Goal: Information Seeking & Learning: Check status

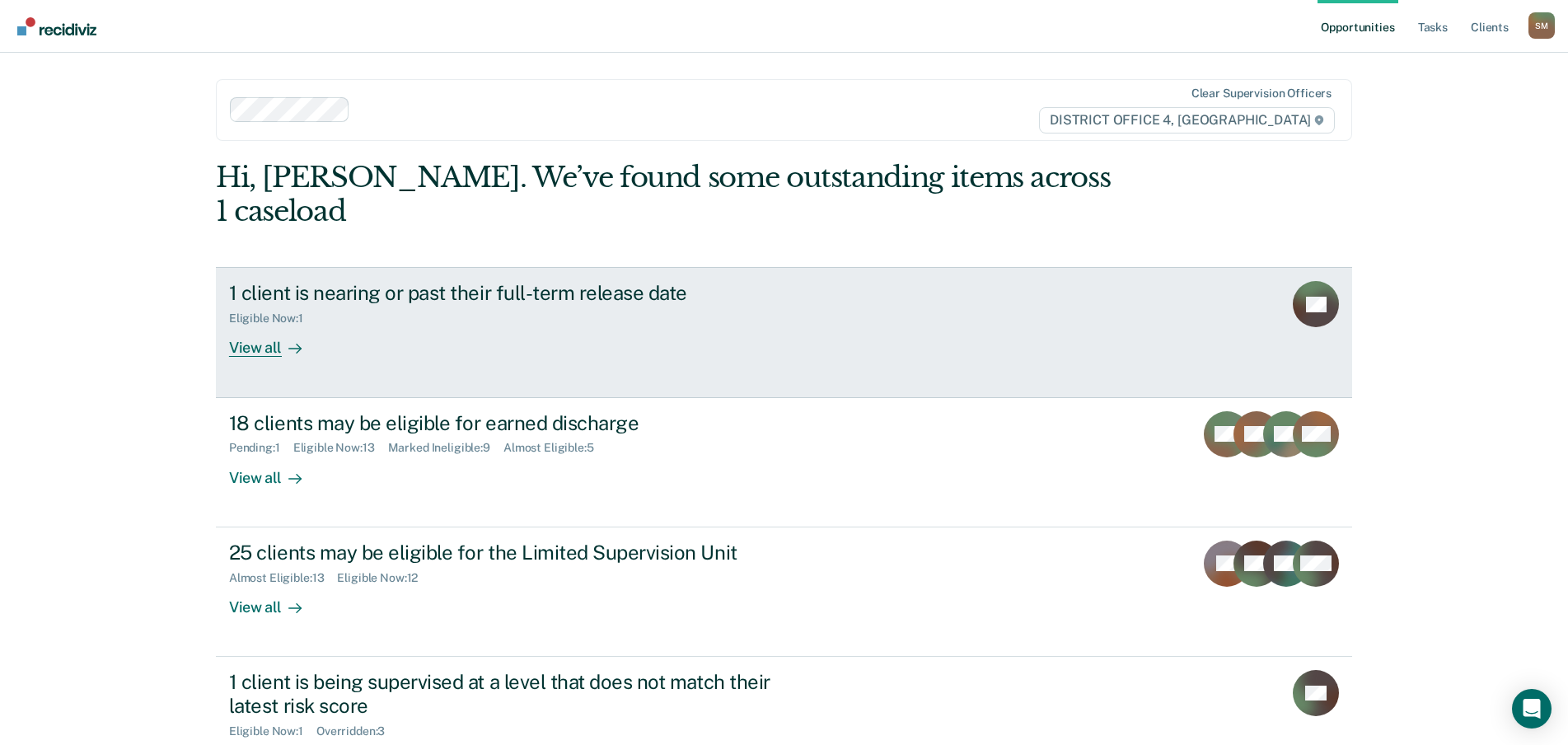
click at [410, 281] on div "1 client is nearing or past their full-term release date" at bounding box center [518, 293] width 578 height 24
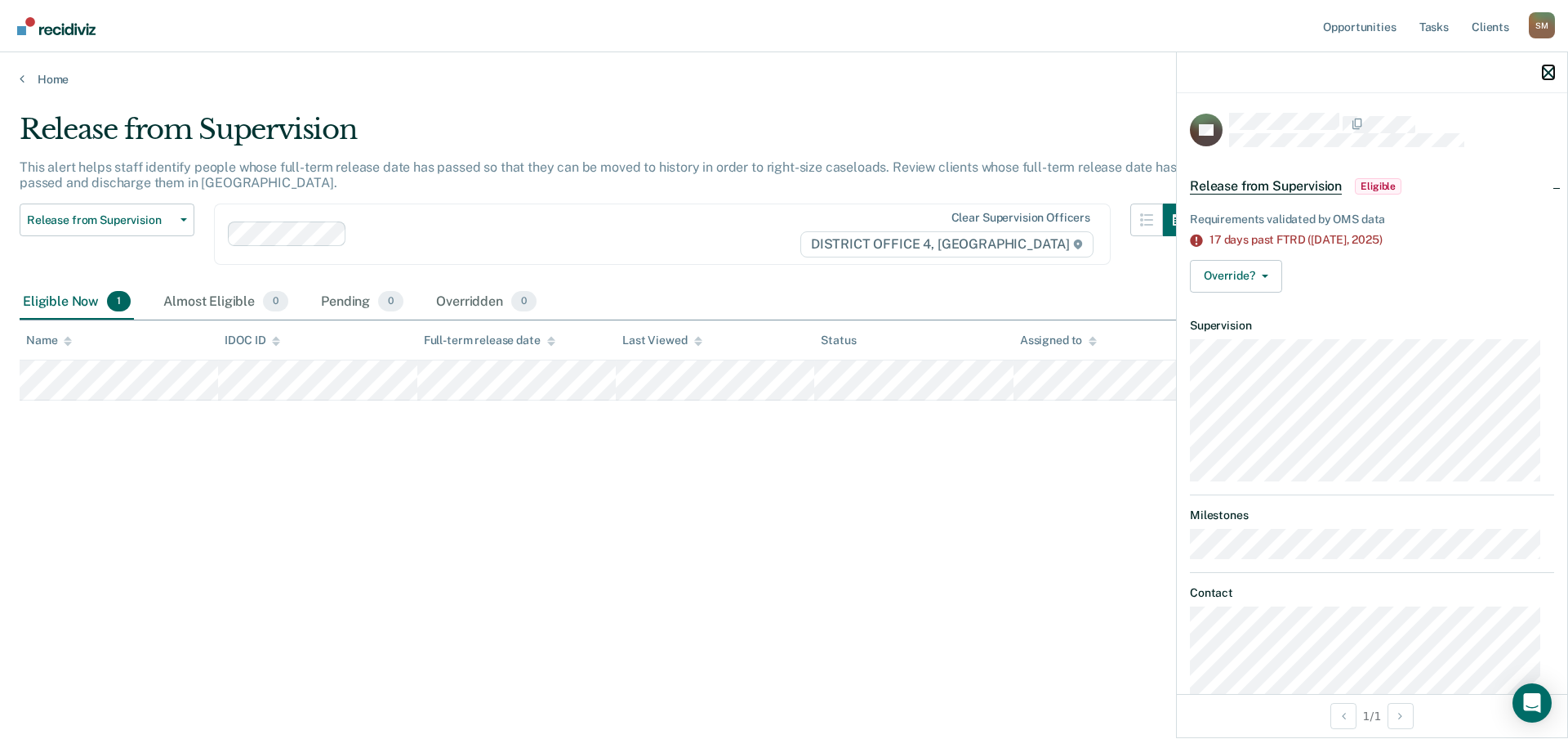
click at [1549, 72] on icon "button" at bounding box center [1548, 72] width 12 height 12
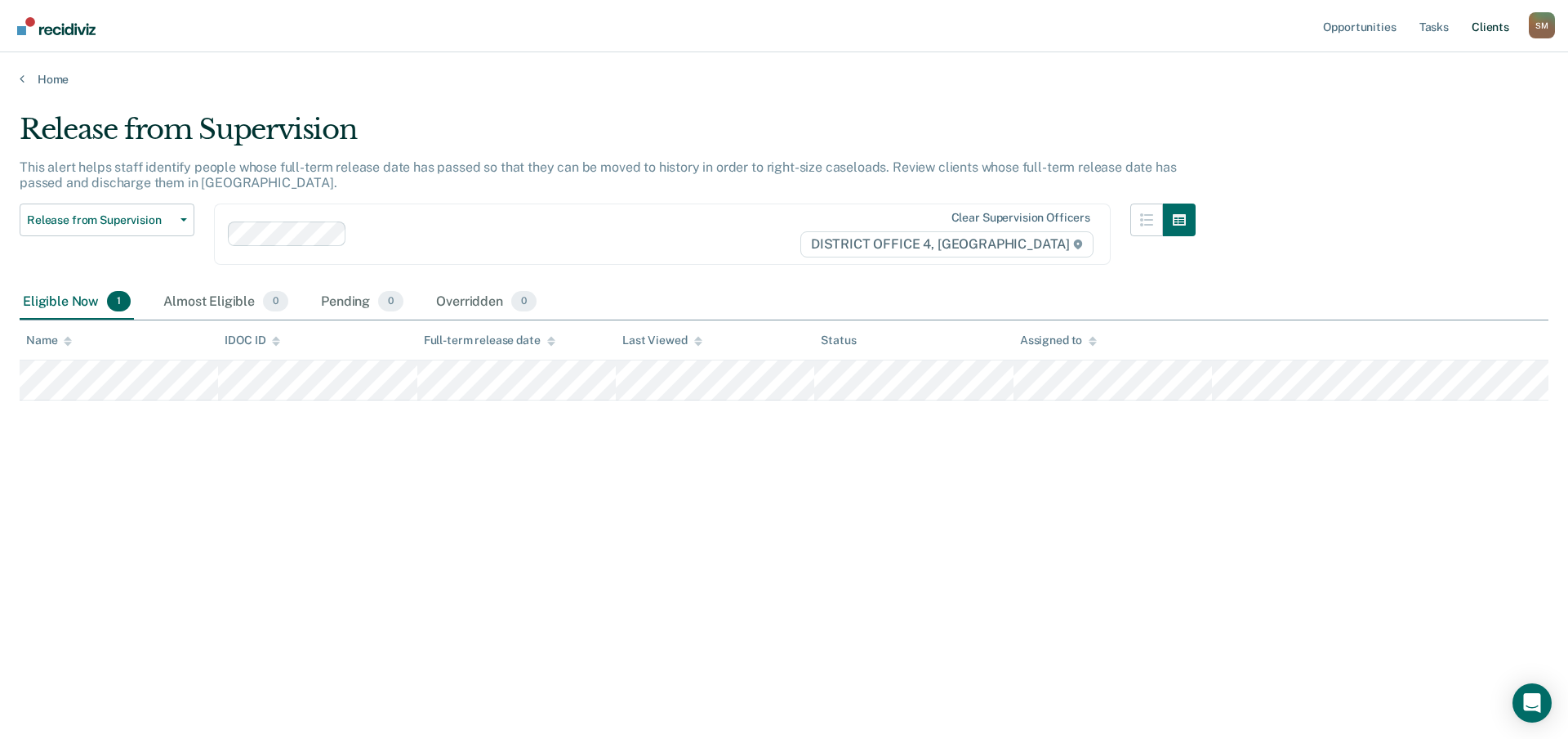
click at [1490, 29] on link "Client s" at bounding box center [1490, 26] width 44 height 53
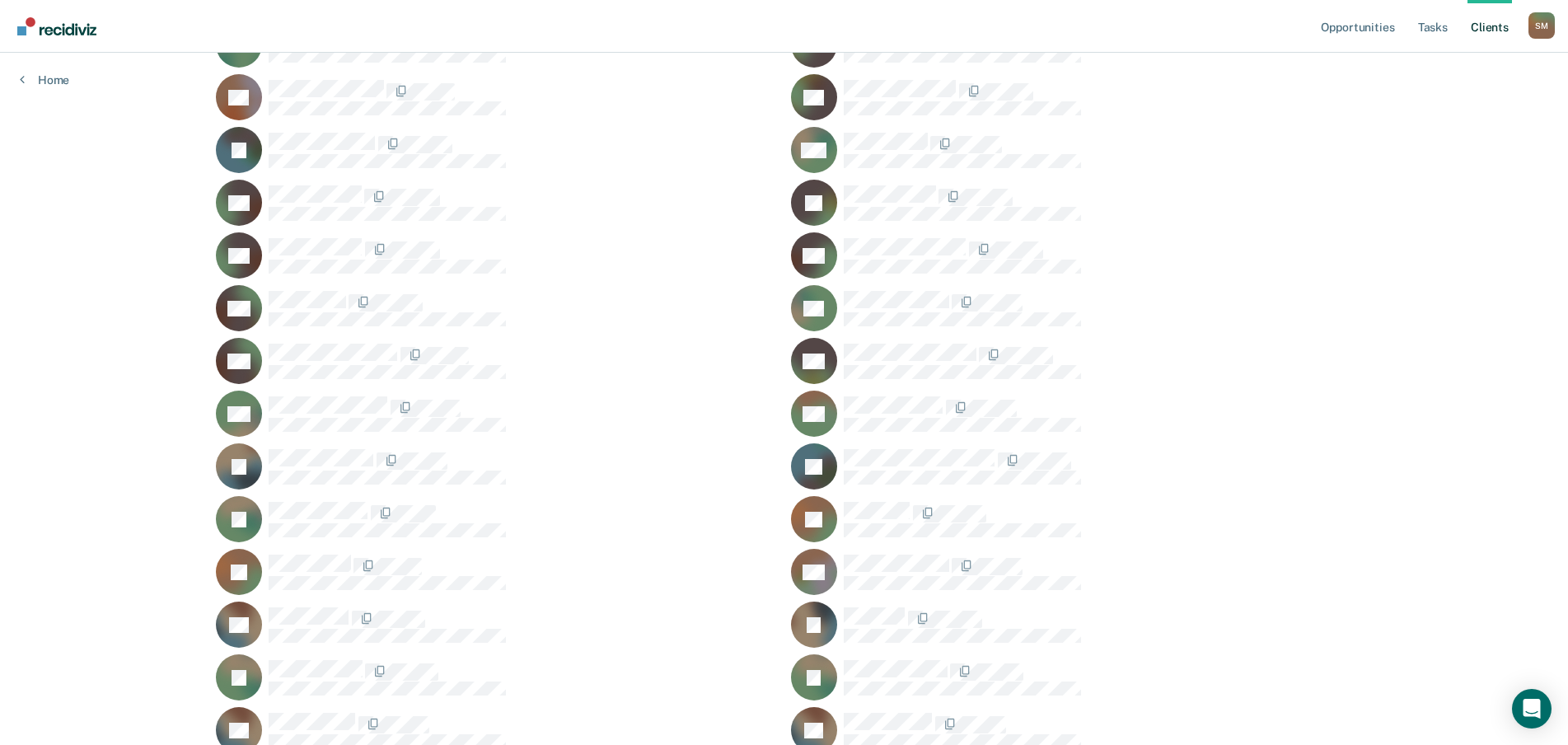
scroll to position [659, 0]
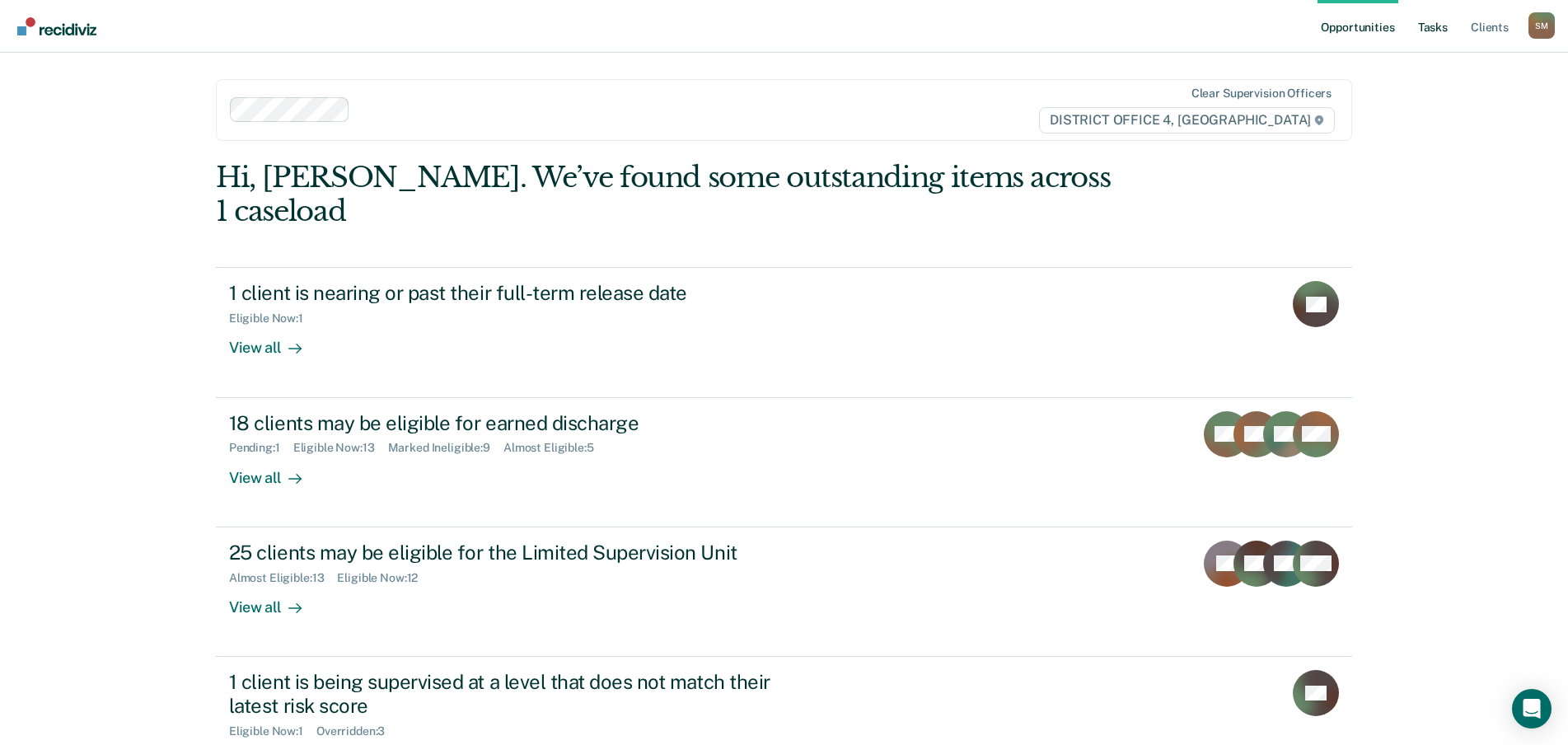
click at [1436, 24] on link "Tasks" at bounding box center [1433, 26] width 37 height 53
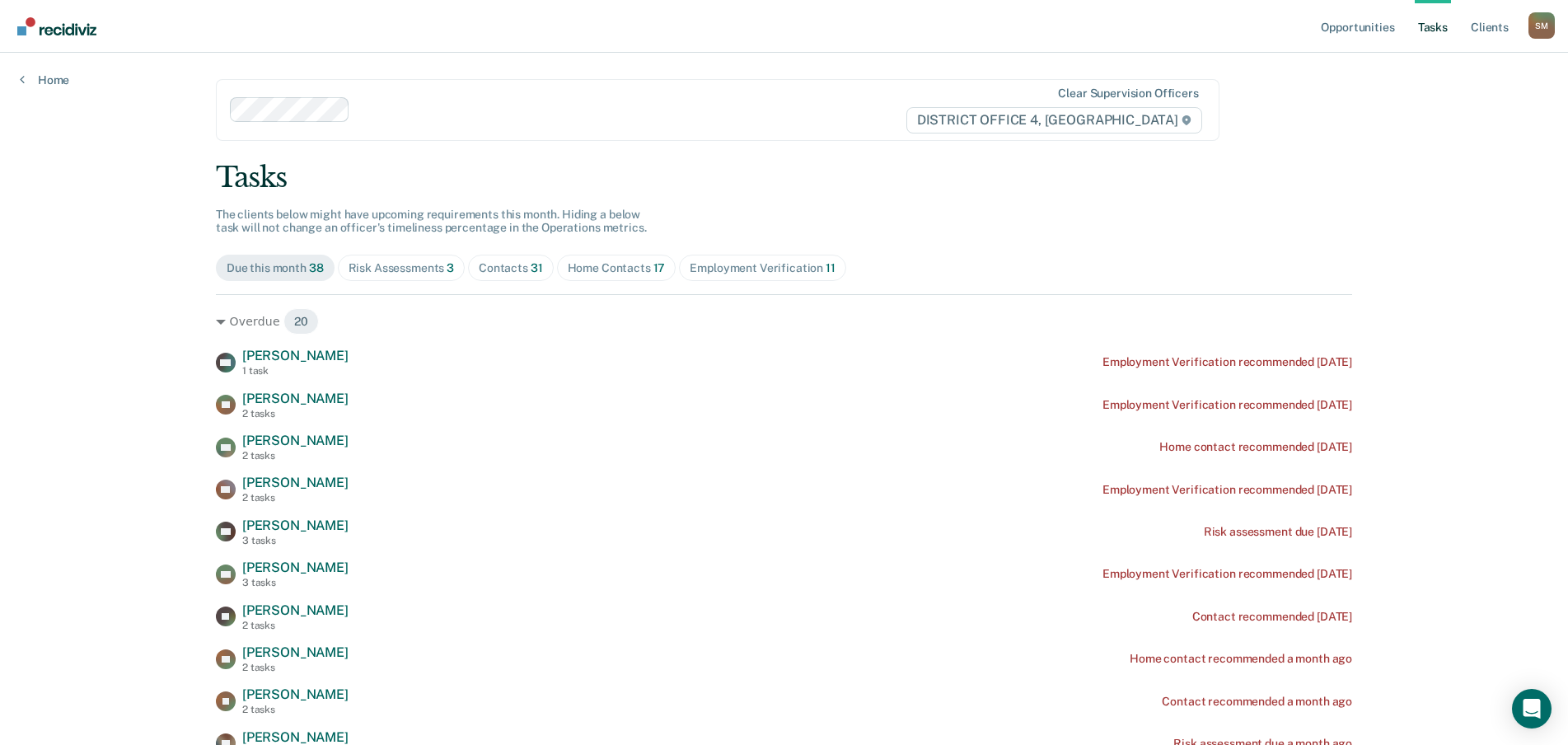
click at [392, 272] on div "Risk Assessments 3" at bounding box center [402, 268] width 106 height 14
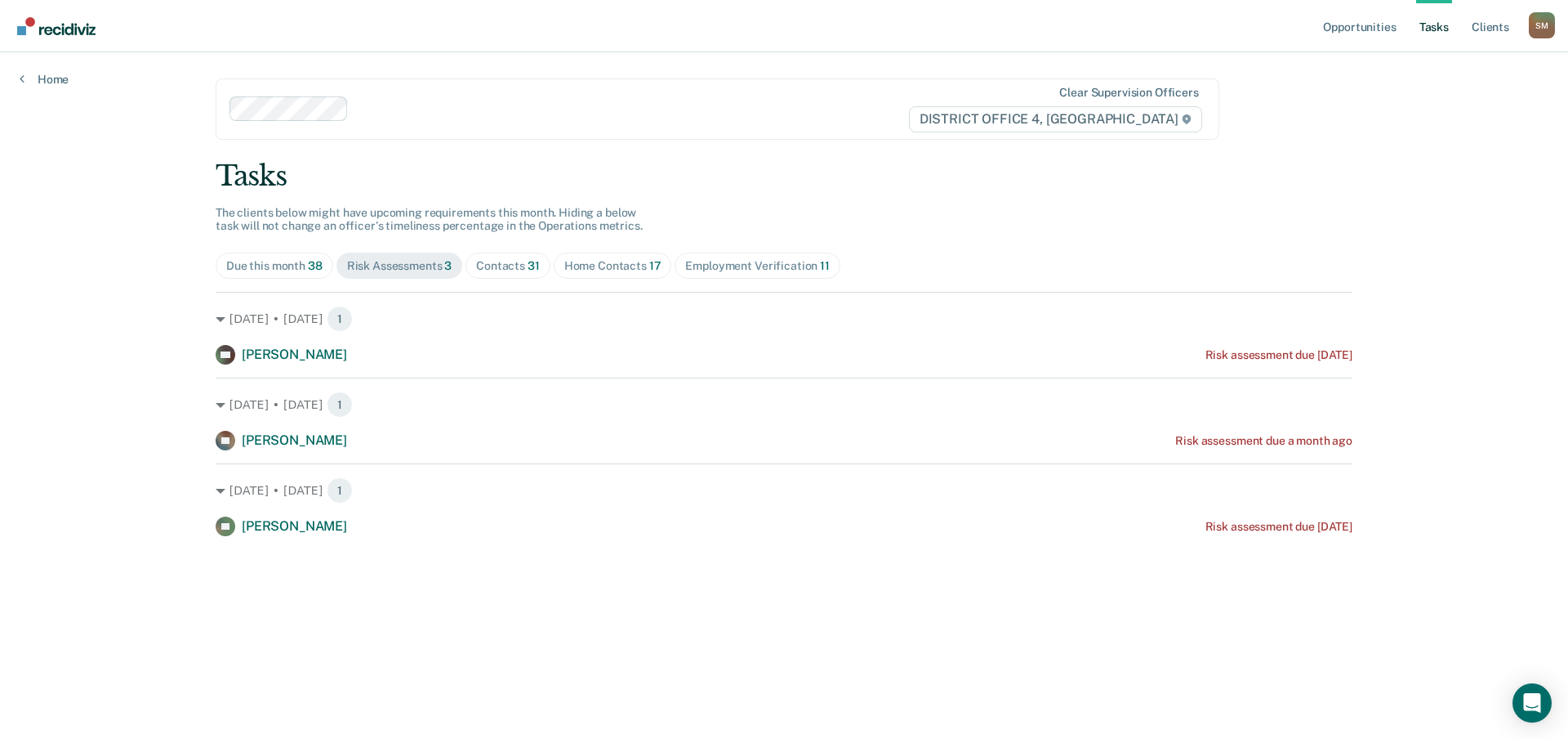
click at [506, 267] on div "Contacts 31" at bounding box center [508, 265] width 63 height 14
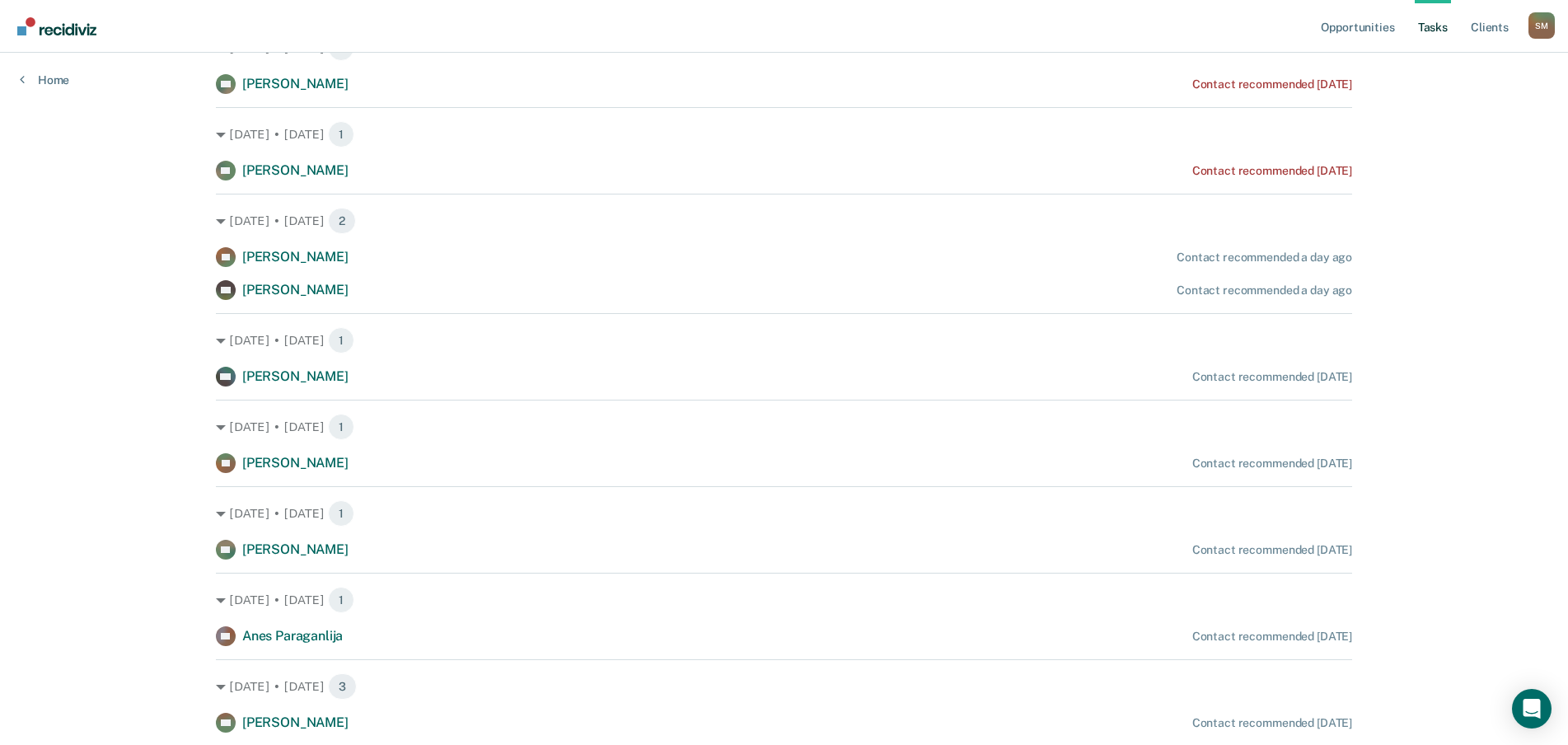
scroll to position [906, 0]
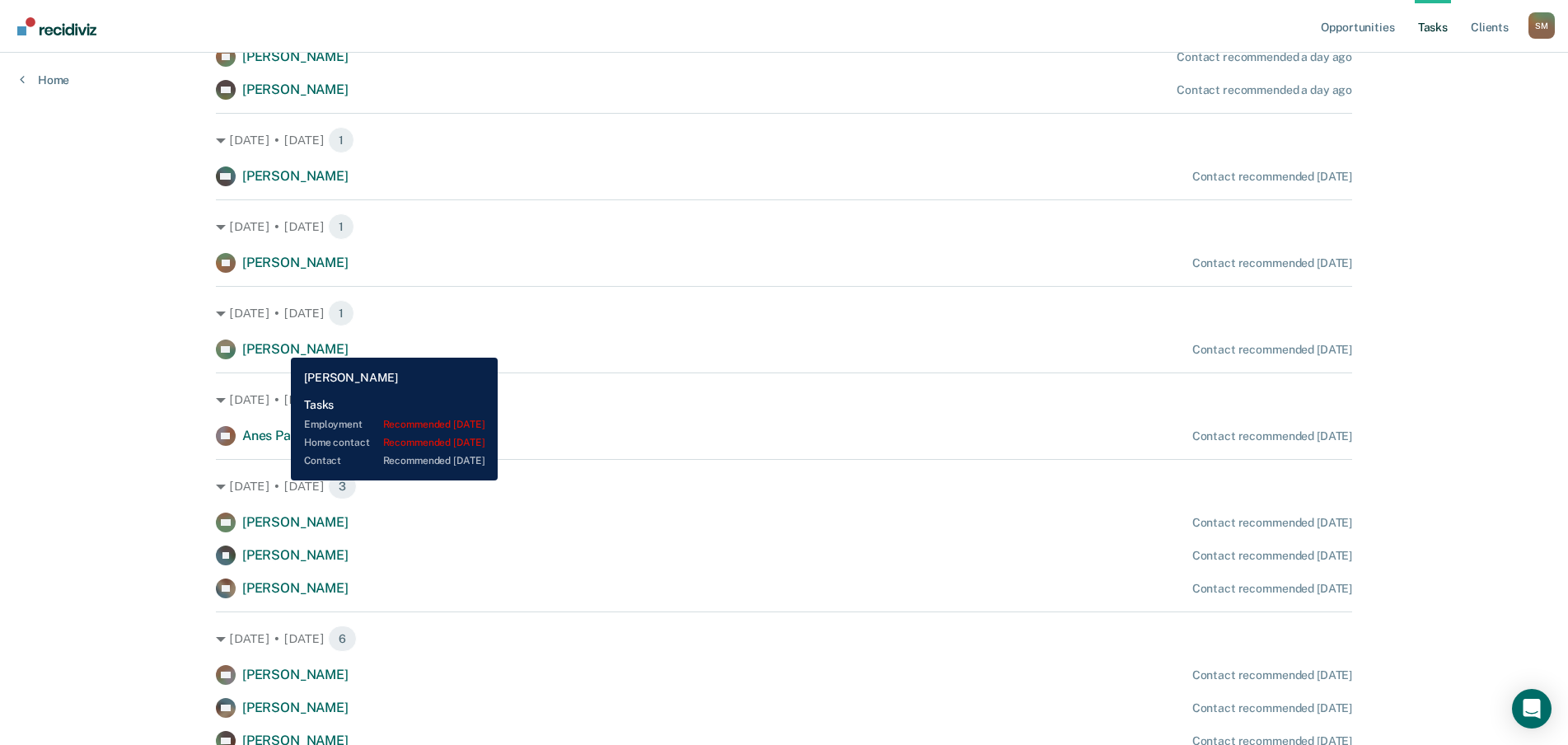
click at [279, 345] on span "[PERSON_NAME]" at bounding box center [295, 348] width 106 height 16
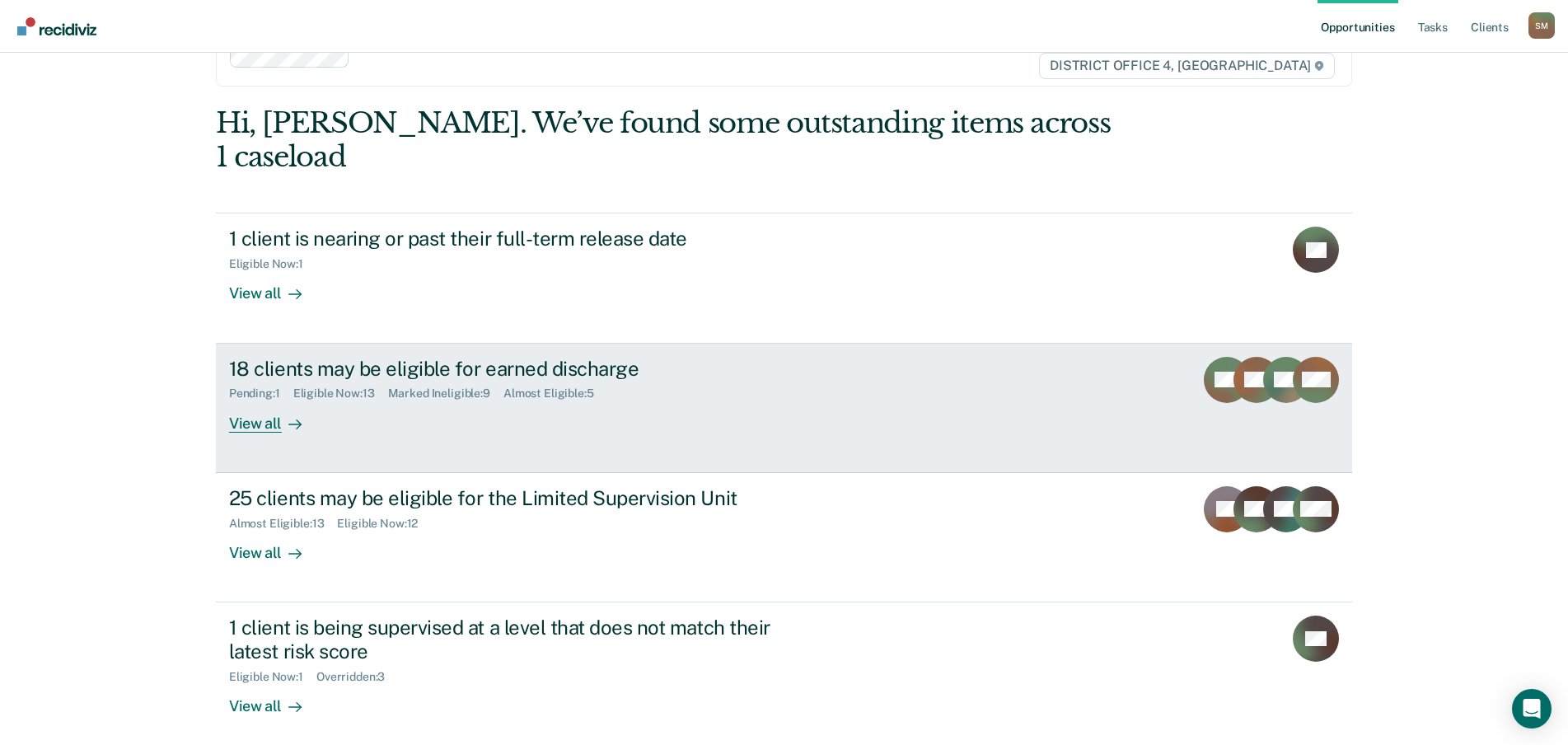
scroll to position [161, 0]
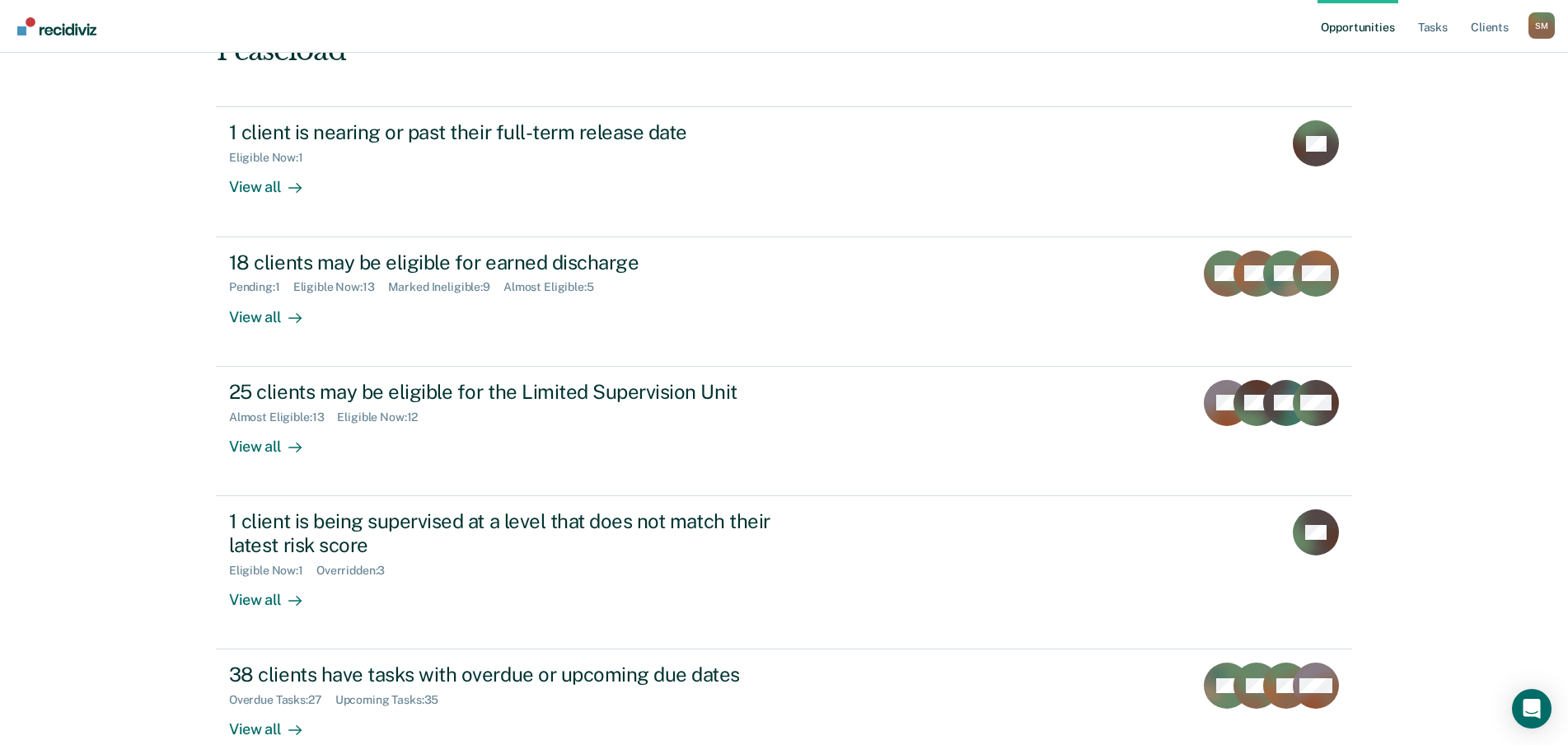
click at [1337, 29] on link "Opportunities" at bounding box center [1358, 26] width 80 height 53
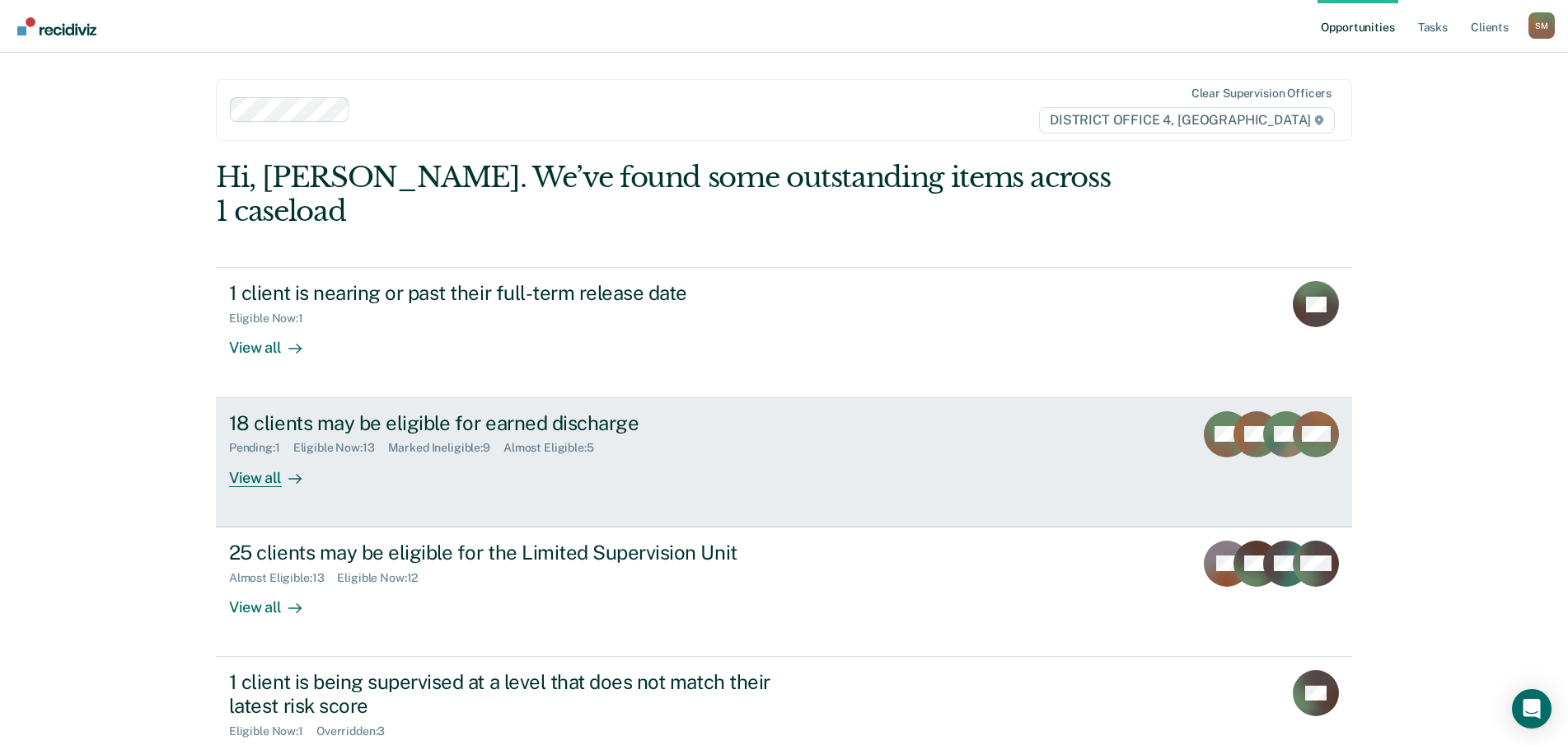
click at [526, 411] on div "18 clients may be eligible for earned discharge" at bounding box center [518, 423] width 578 height 24
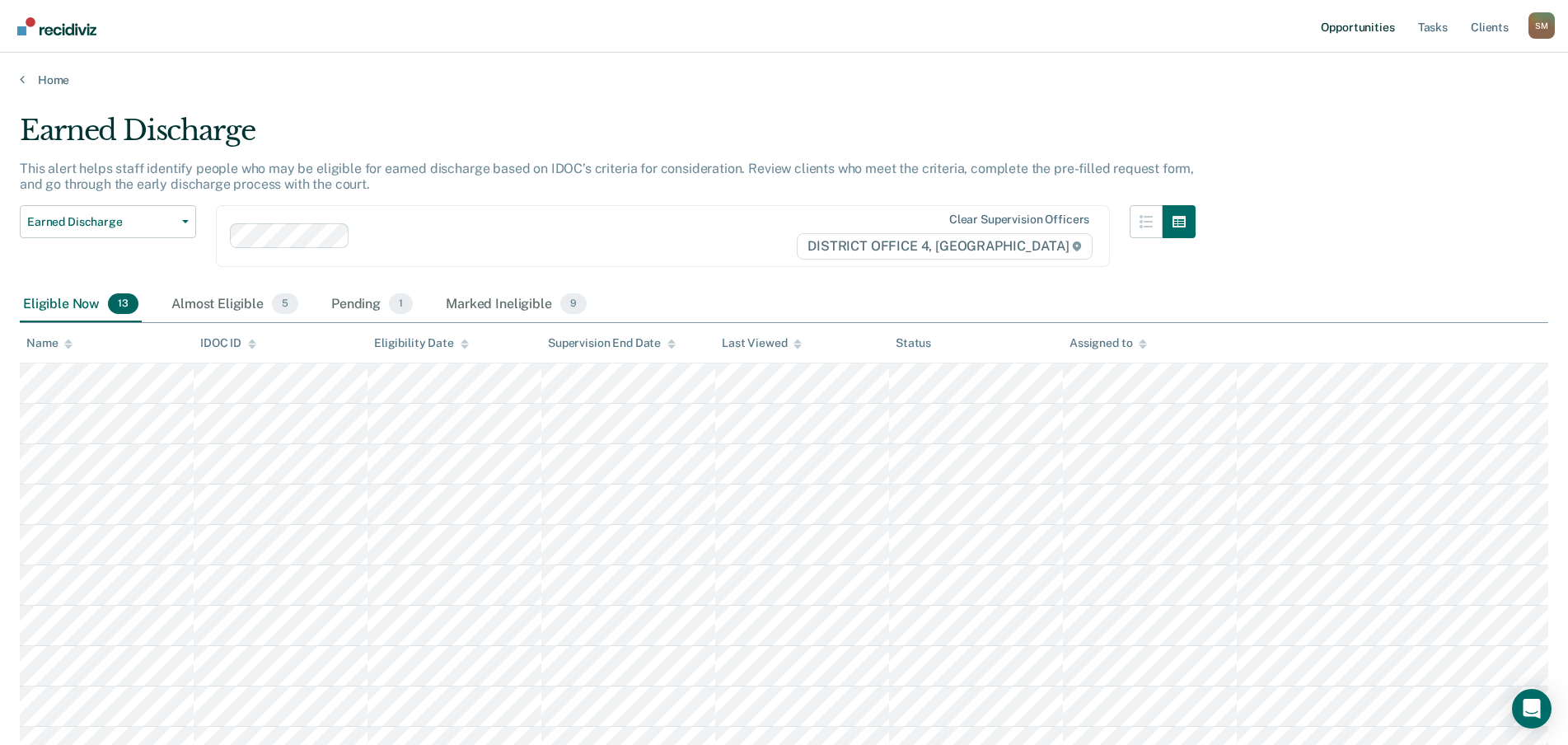
click at [1381, 29] on link "Opportunities" at bounding box center [1358, 26] width 80 height 53
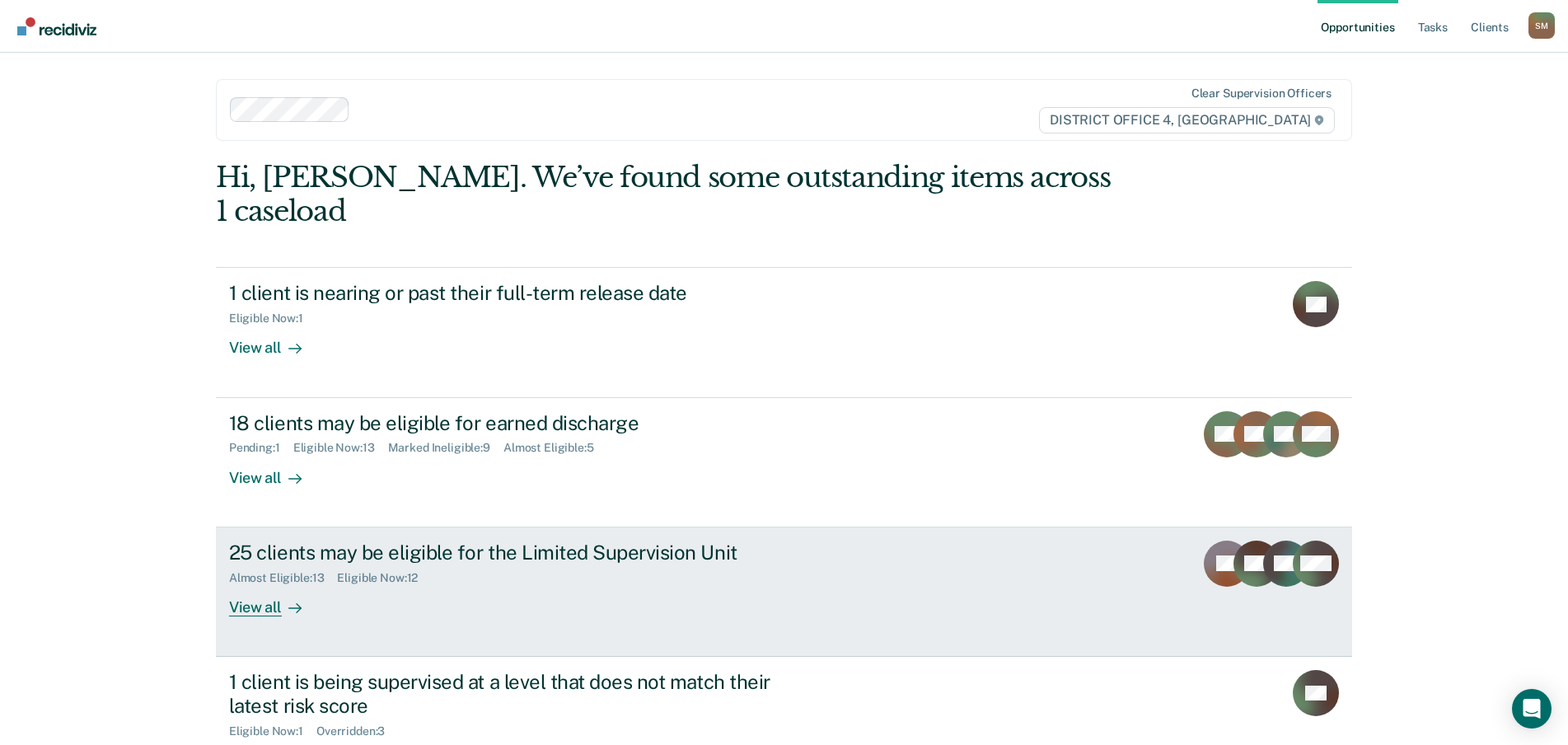
click at [519, 540] on div "25 clients may be eligible for the Limited Supervision Unit" at bounding box center [518, 552] width 578 height 24
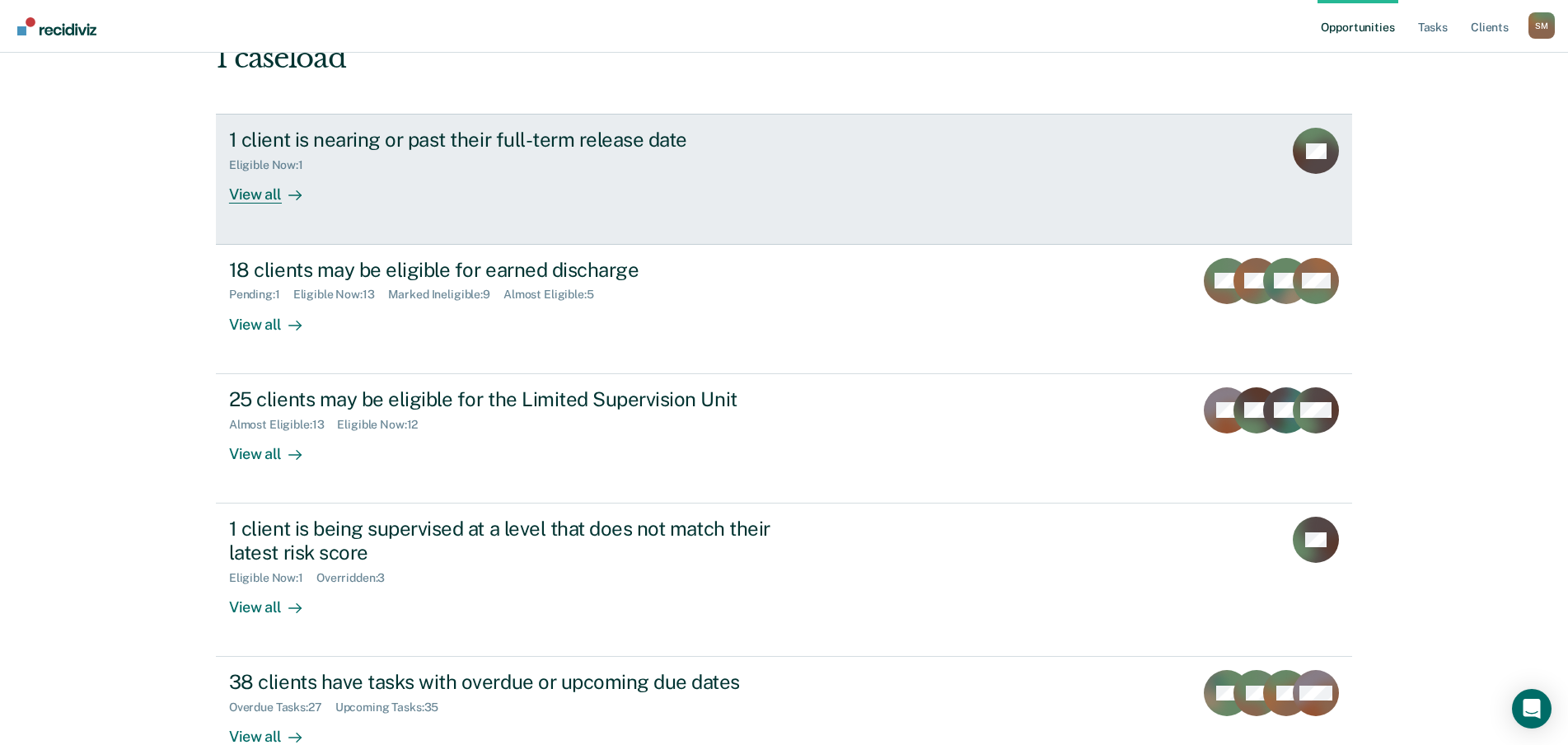
scroll to position [164, 0]
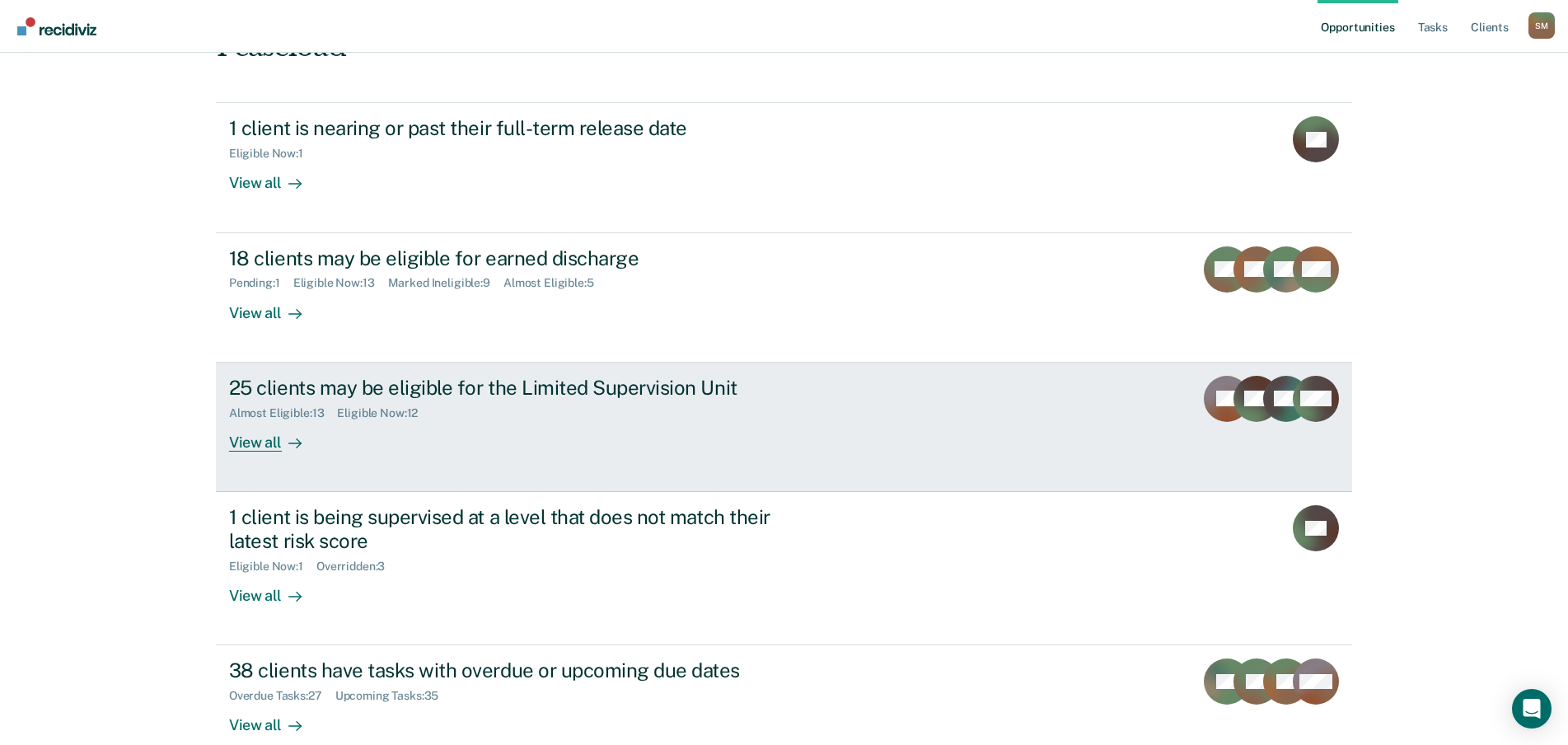
click at [518, 375] on div "25 clients may be eligible for the Limited Supervision Unit" at bounding box center [518, 387] width 578 height 24
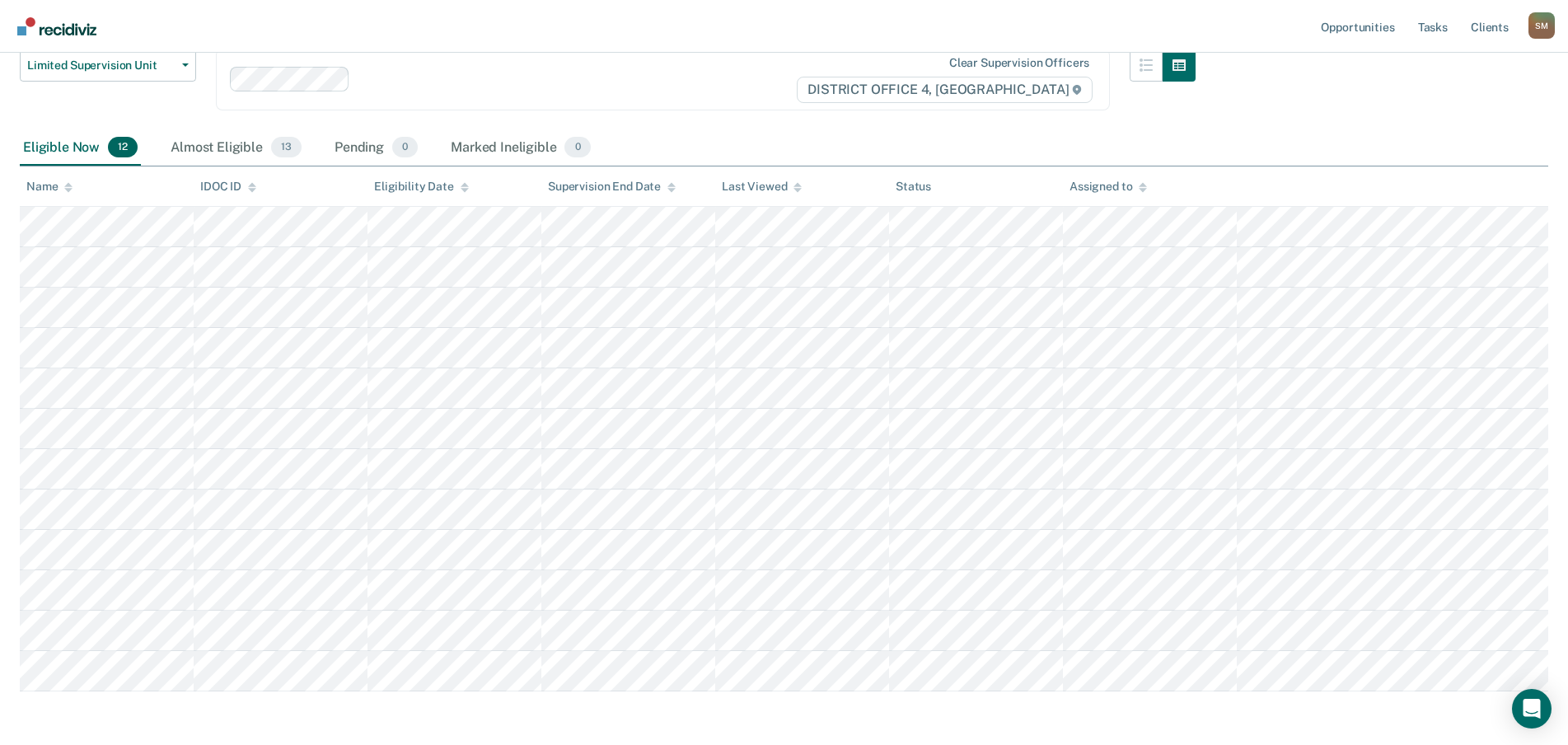
scroll to position [164, 0]
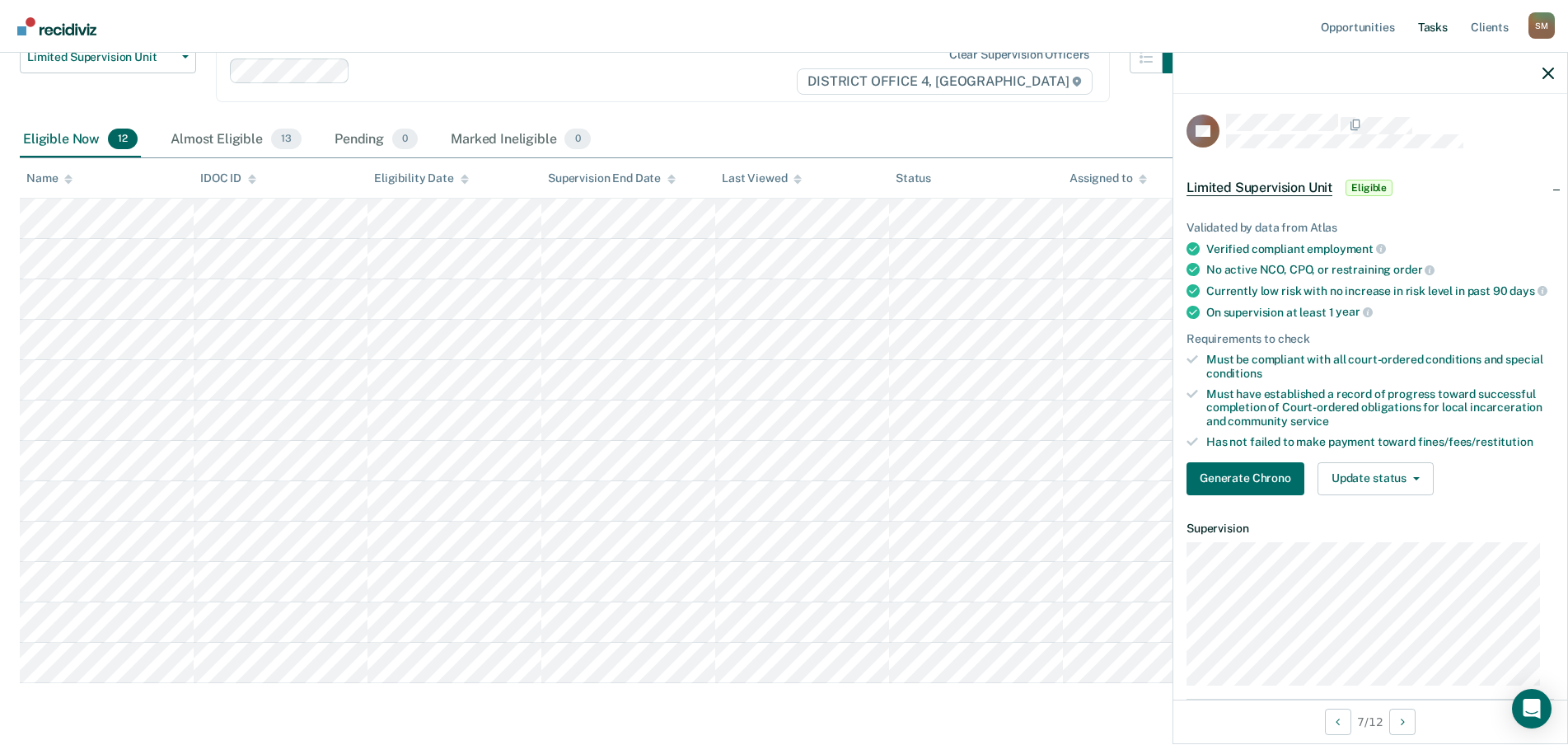
click at [1431, 29] on link "Tasks" at bounding box center [1433, 26] width 37 height 53
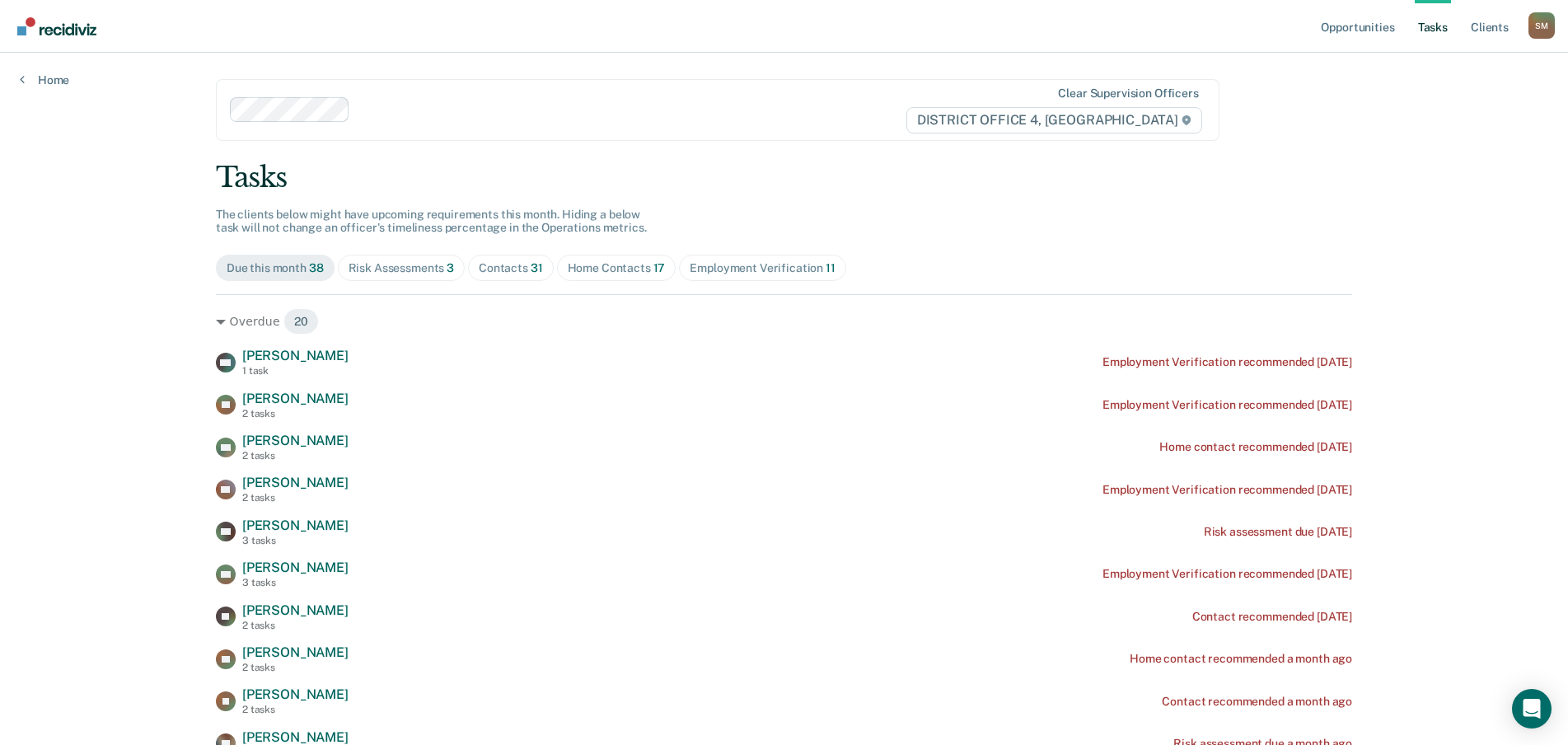
click at [598, 267] on div "Home Contacts 17" at bounding box center [616, 268] width 98 height 14
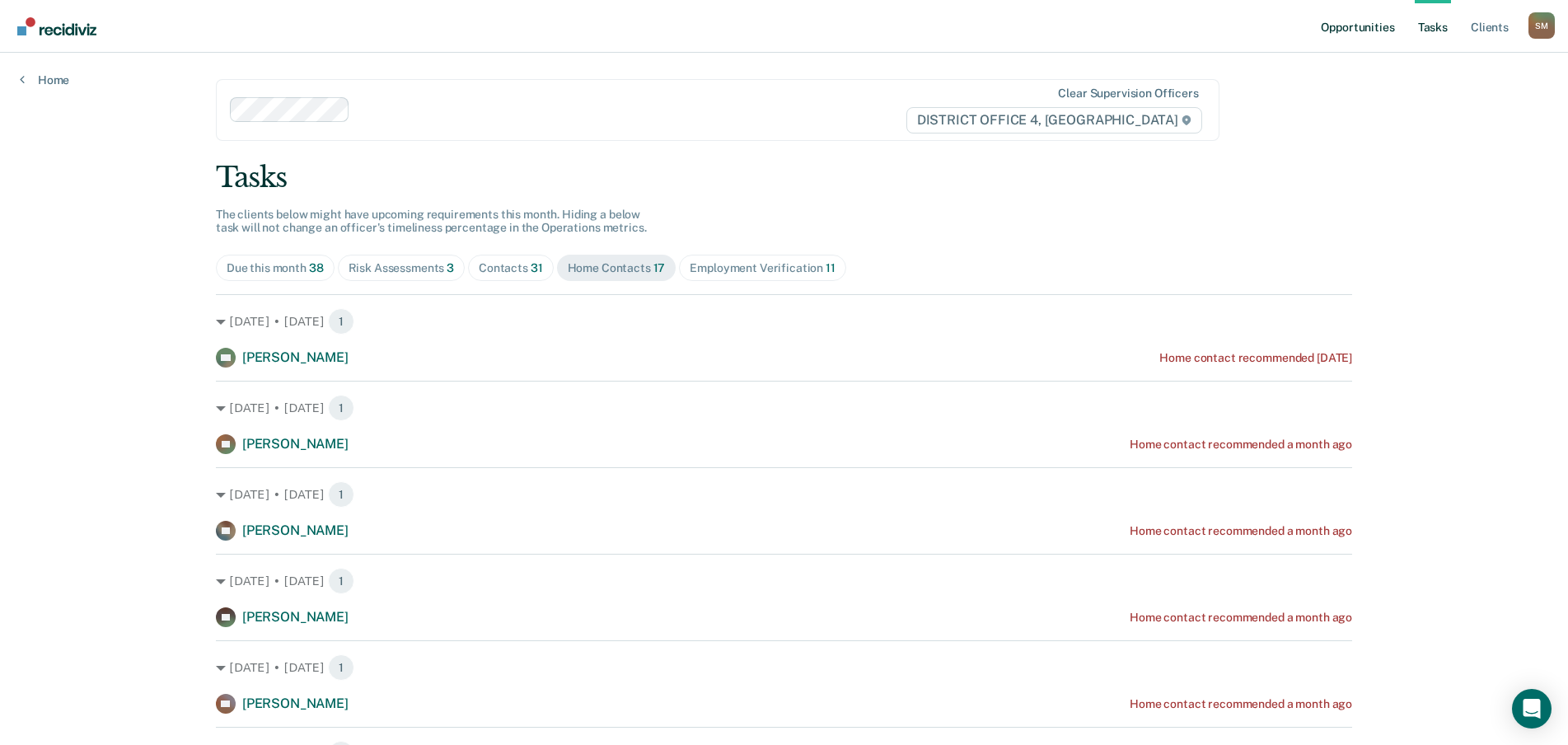
click at [1368, 26] on link "Opportunities" at bounding box center [1358, 26] width 80 height 53
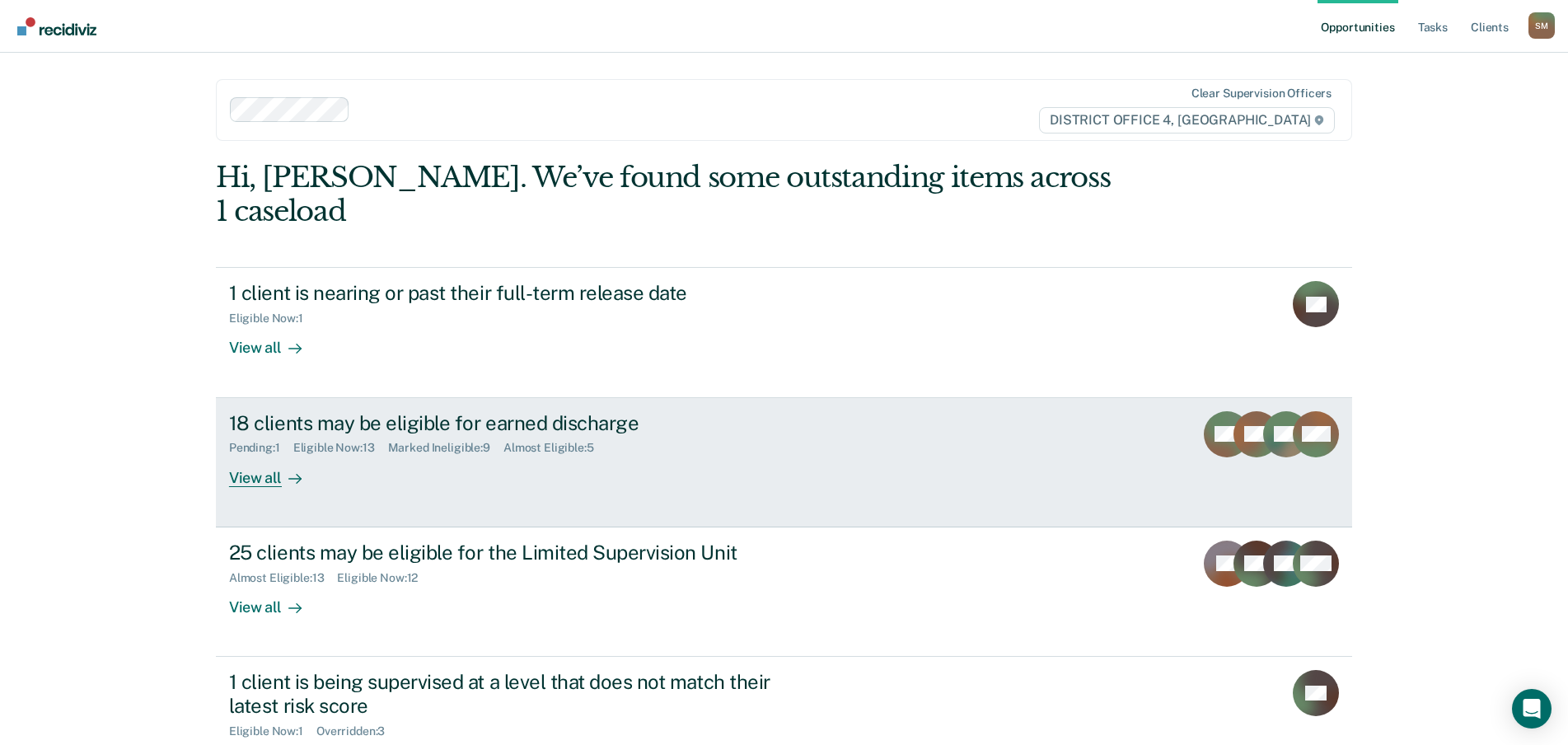
click at [539, 411] on div "18 clients may be eligible for earned discharge" at bounding box center [518, 423] width 578 height 24
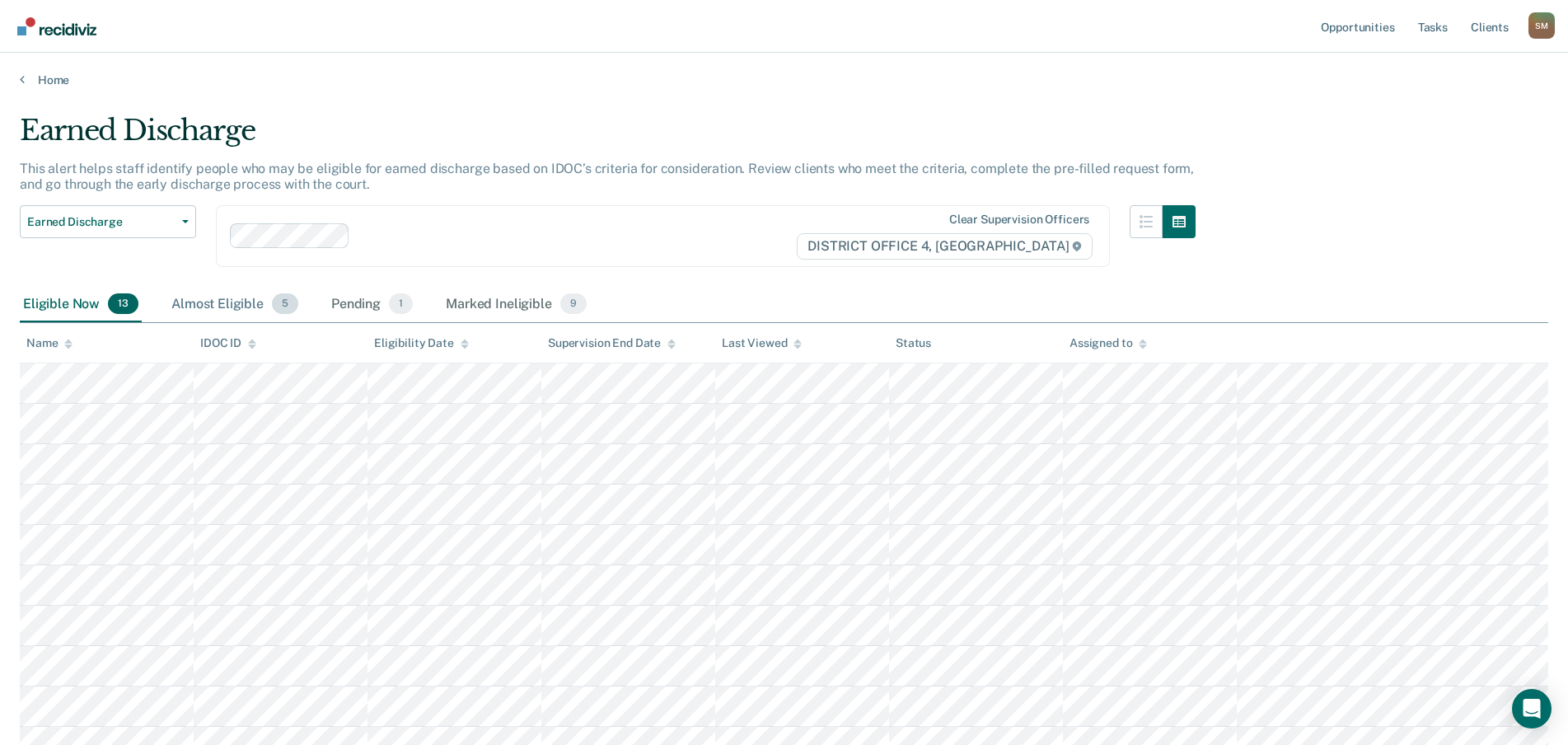
click at [252, 304] on div "Almost Eligible 5" at bounding box center [235, 305] width 133 height 37
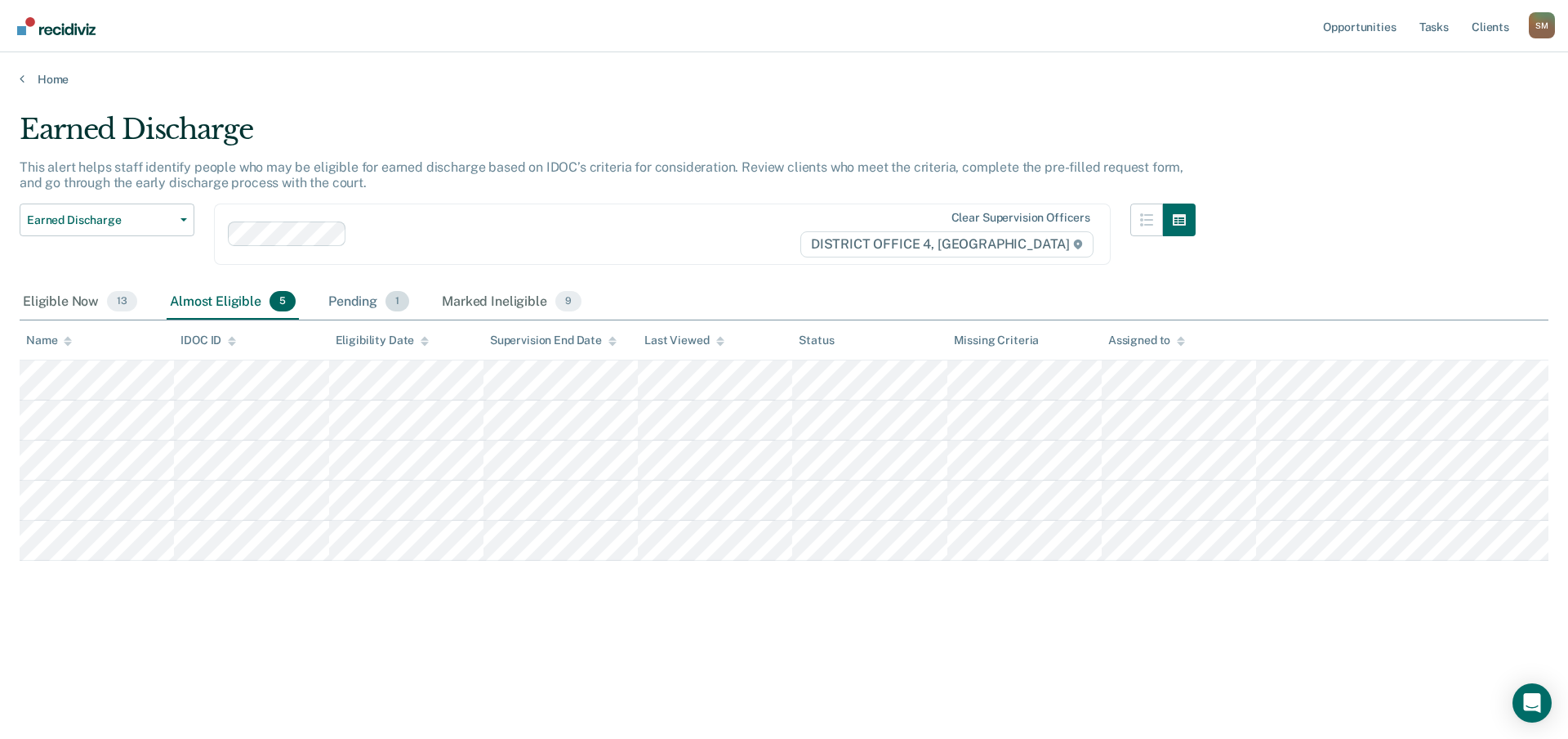
click at [349, 296] on div "Pending 1" at bounding box center [368, 302] width 88 height 36
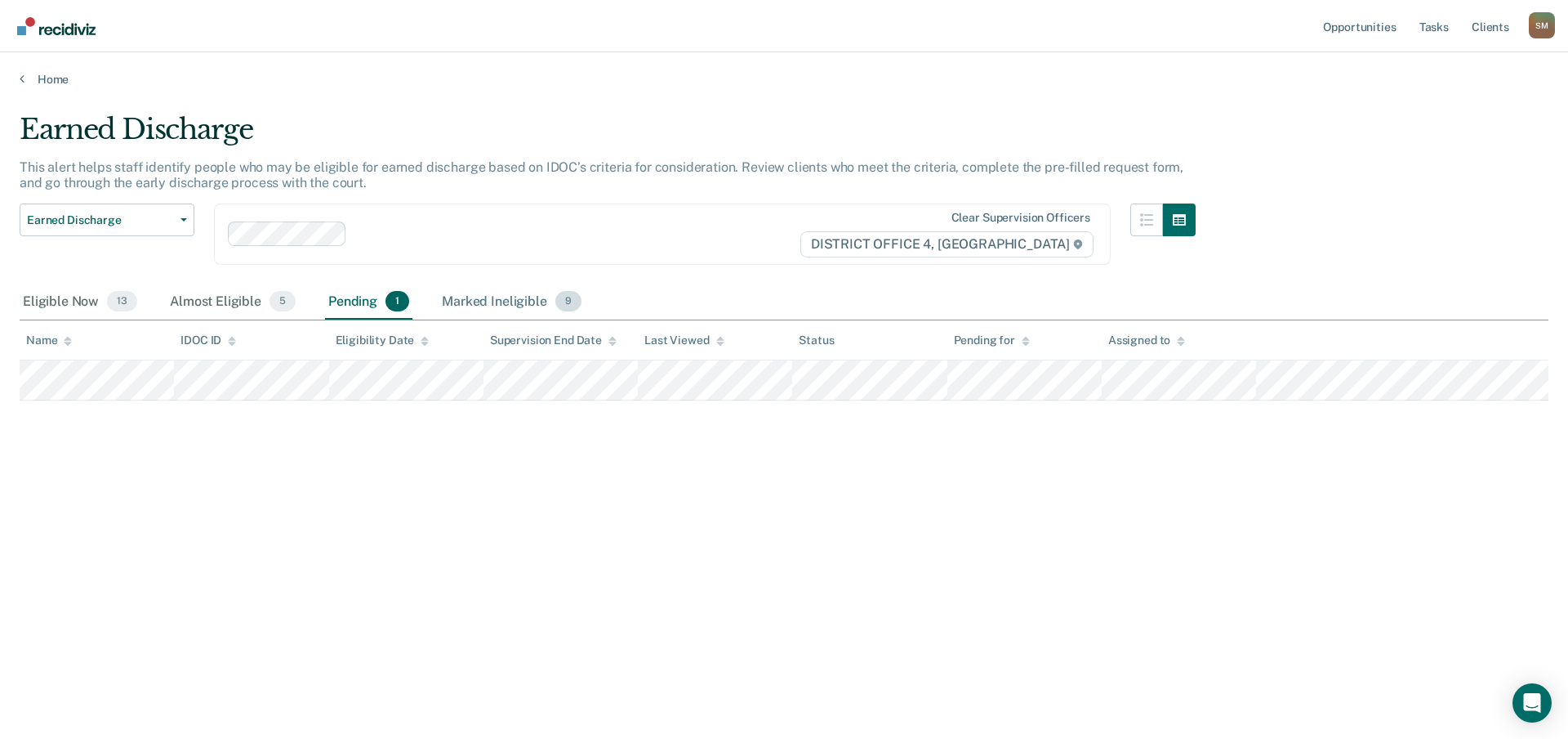
click at [472, 302] on div "Marked Ineligible 9" at bounding box center [511, 302] width 146 height 36
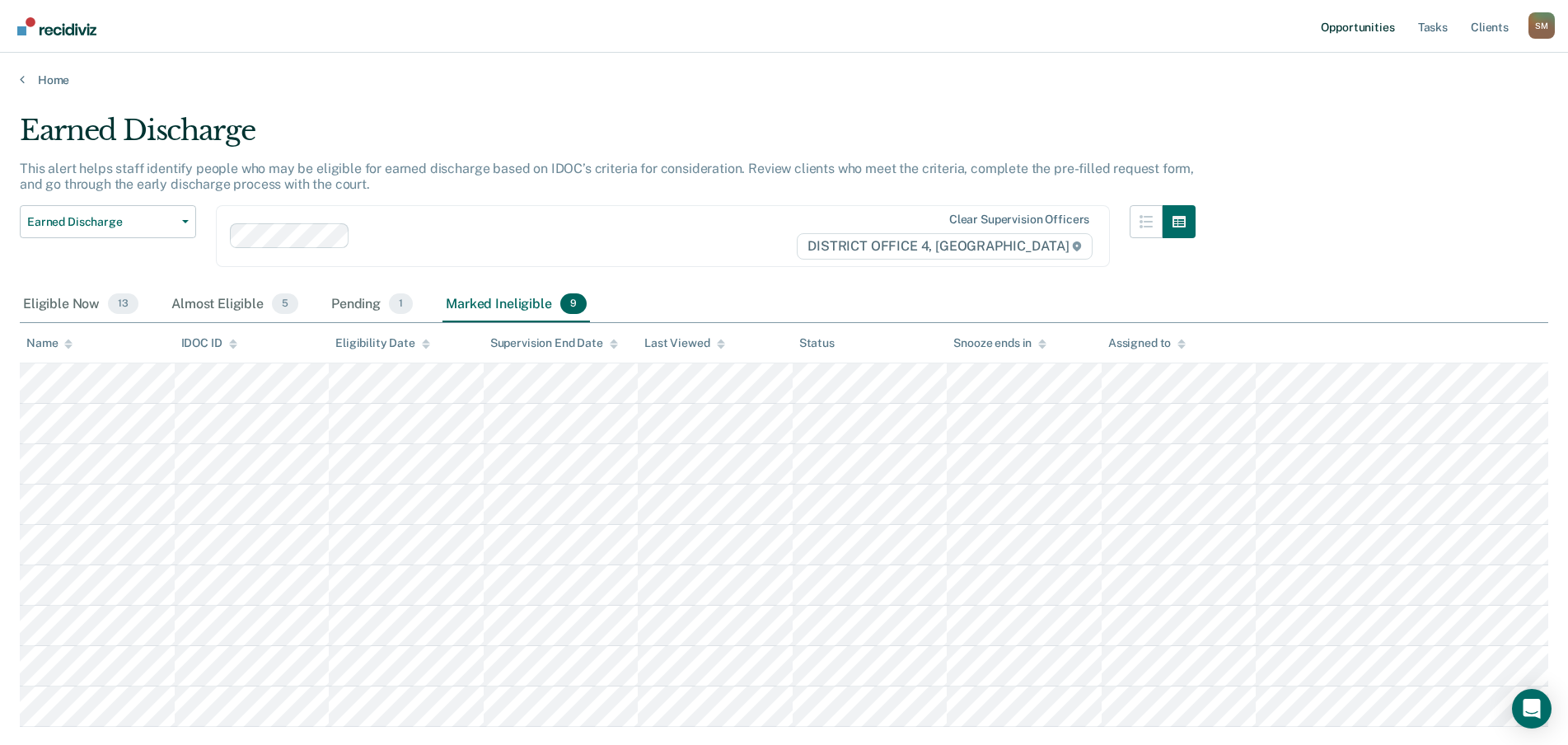
click at [1338, 33] on link "Opportunities" at bounding box center [1358, 26] width 80 height 53
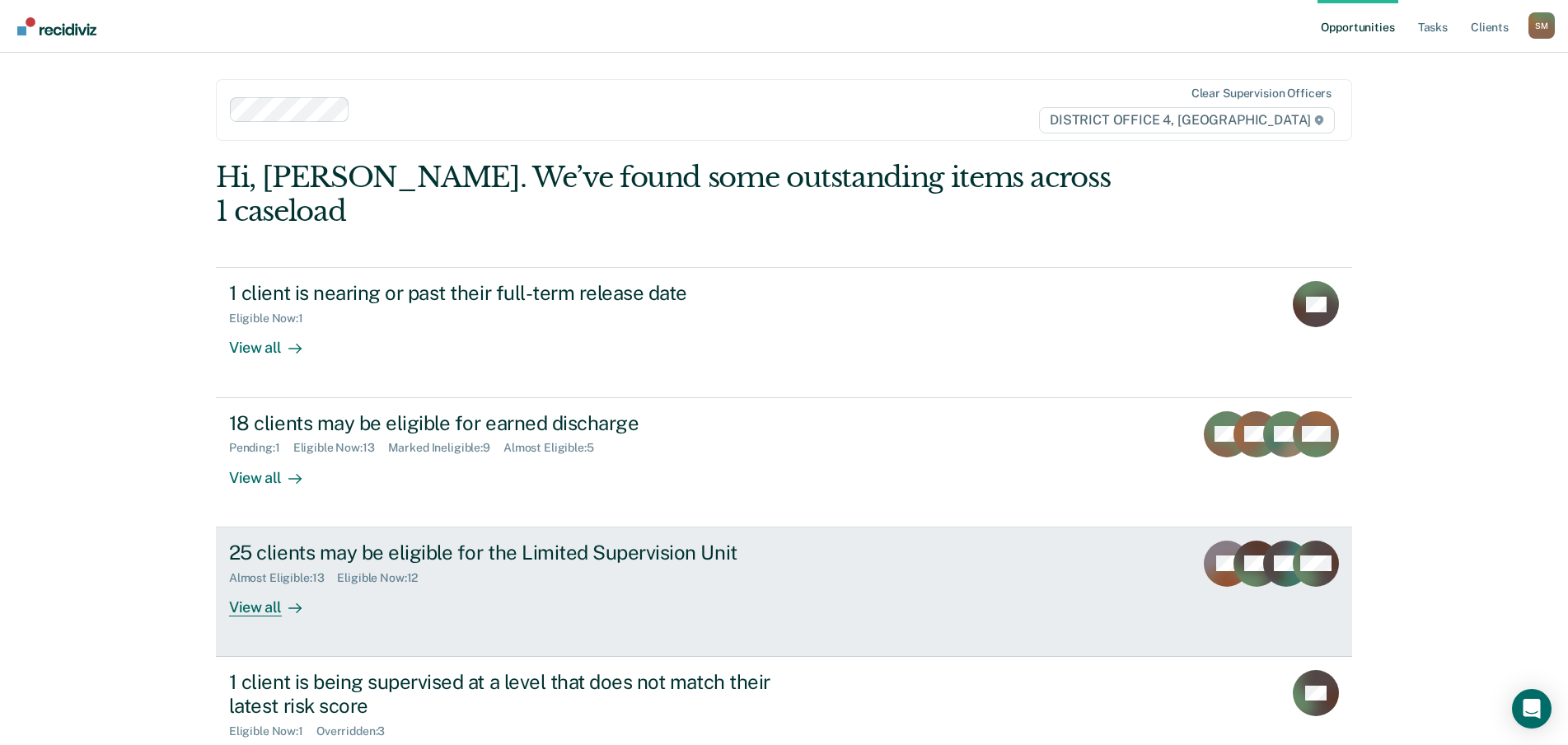
click at [413, 540] on div "25 clients may be eligible for the Limited Supervision Unit" at bounding box center [518, 552] width 578 height 24
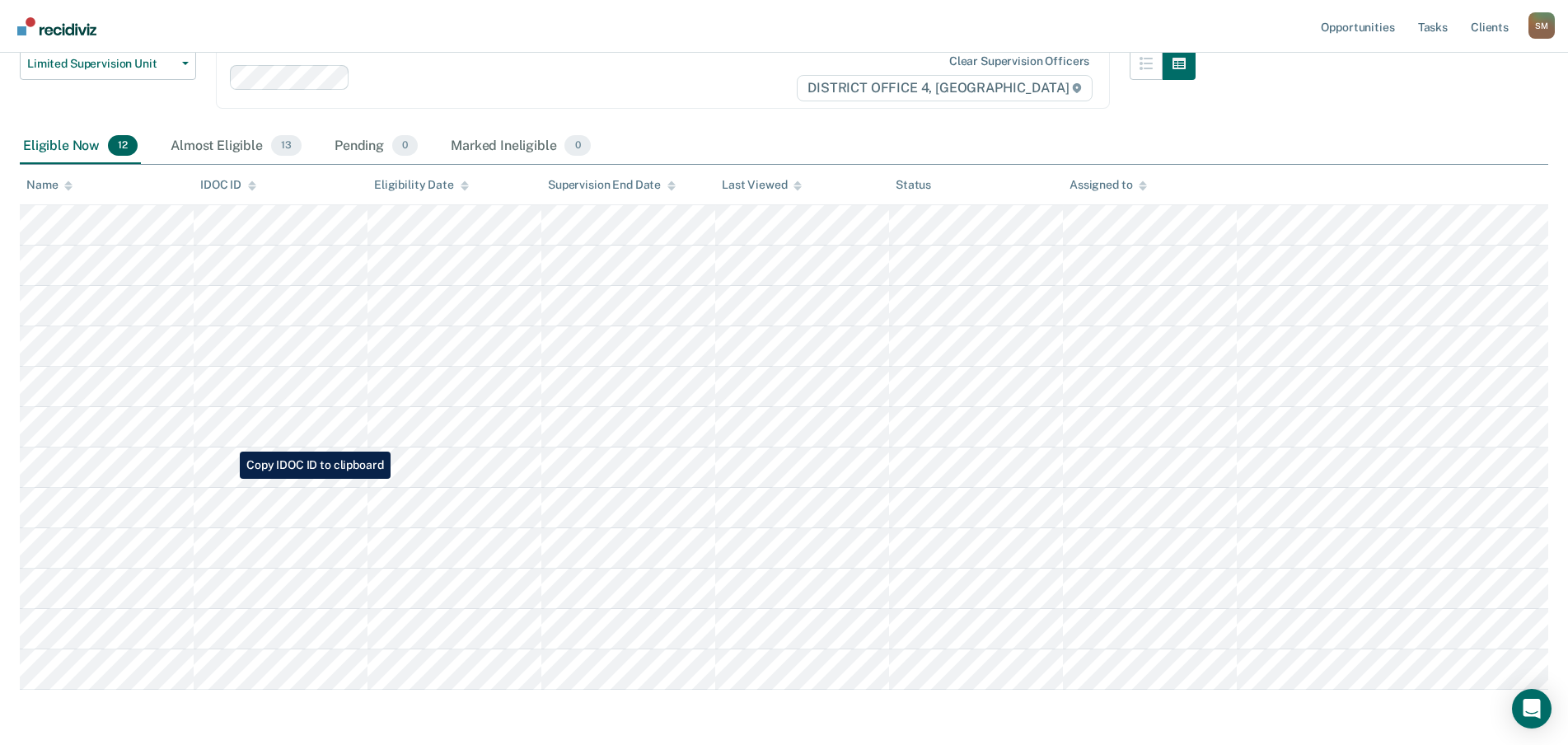
scroll to position [164, 0]
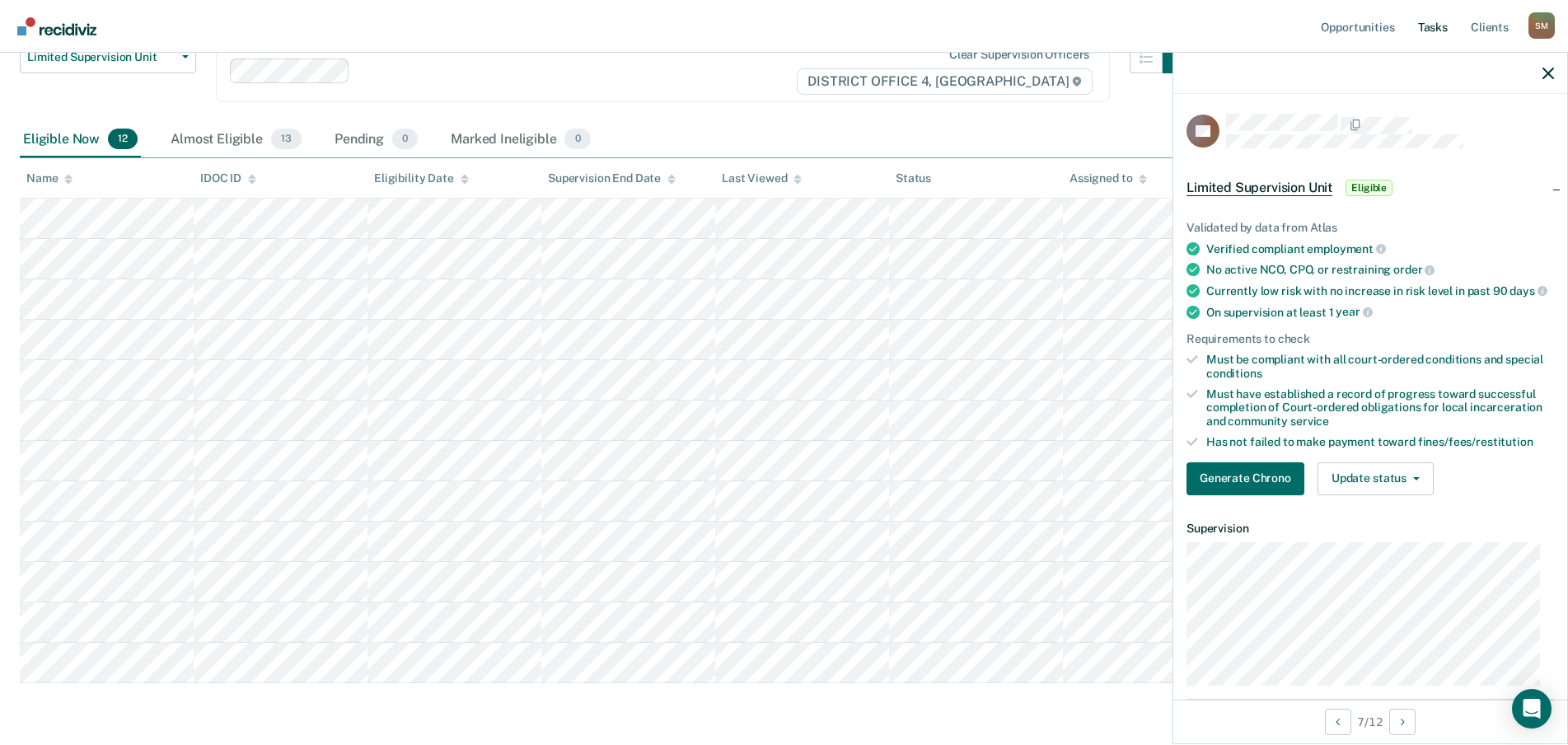
click at [1432, 26] on link "Tasks" at bounding box center [1433, 26] width 37 height 53
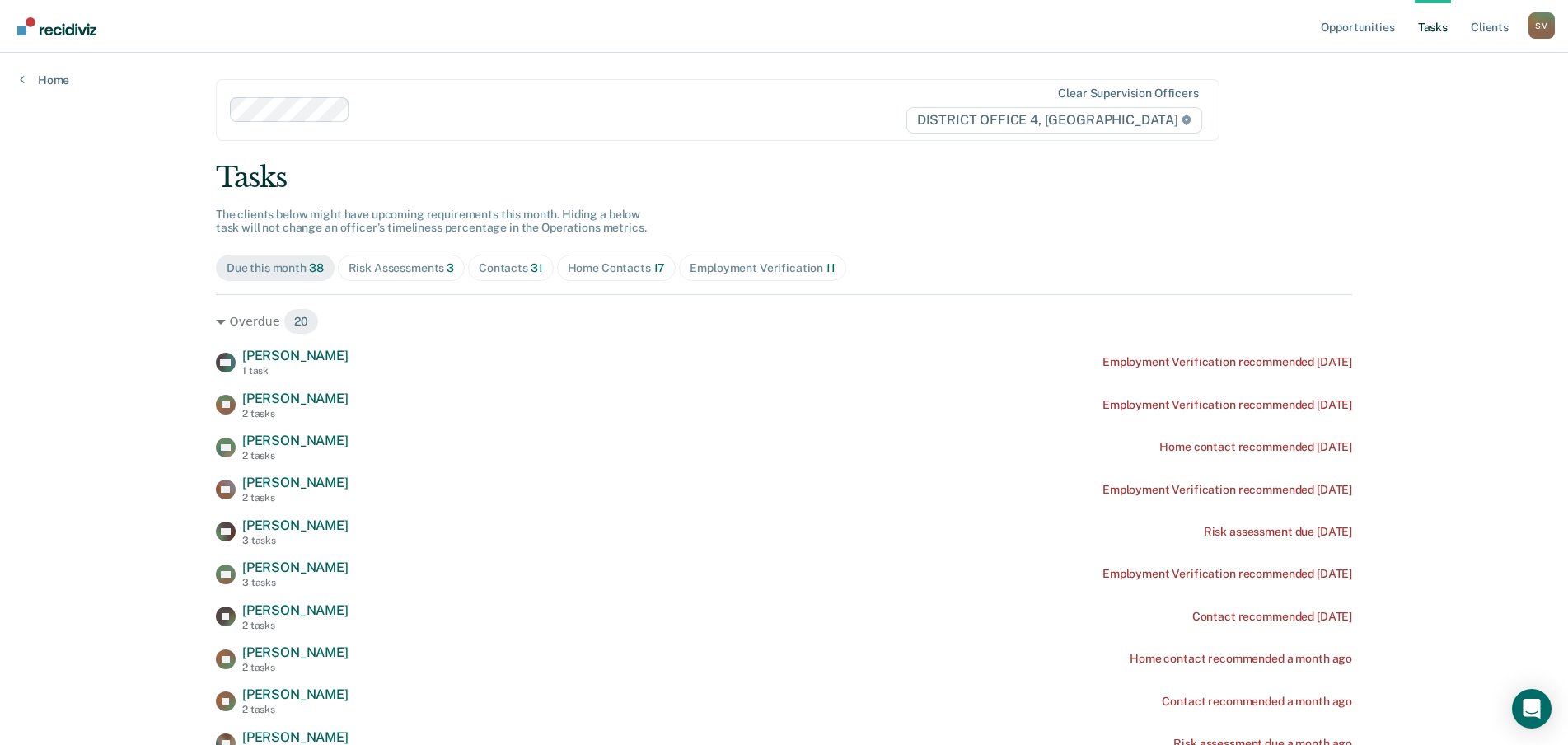
click at [498, 264] on div "Contacts 31" at bounding box center [510, 268] width 64 height 14
